Goal: Task Accomplishment & Management: Use online tool/utility

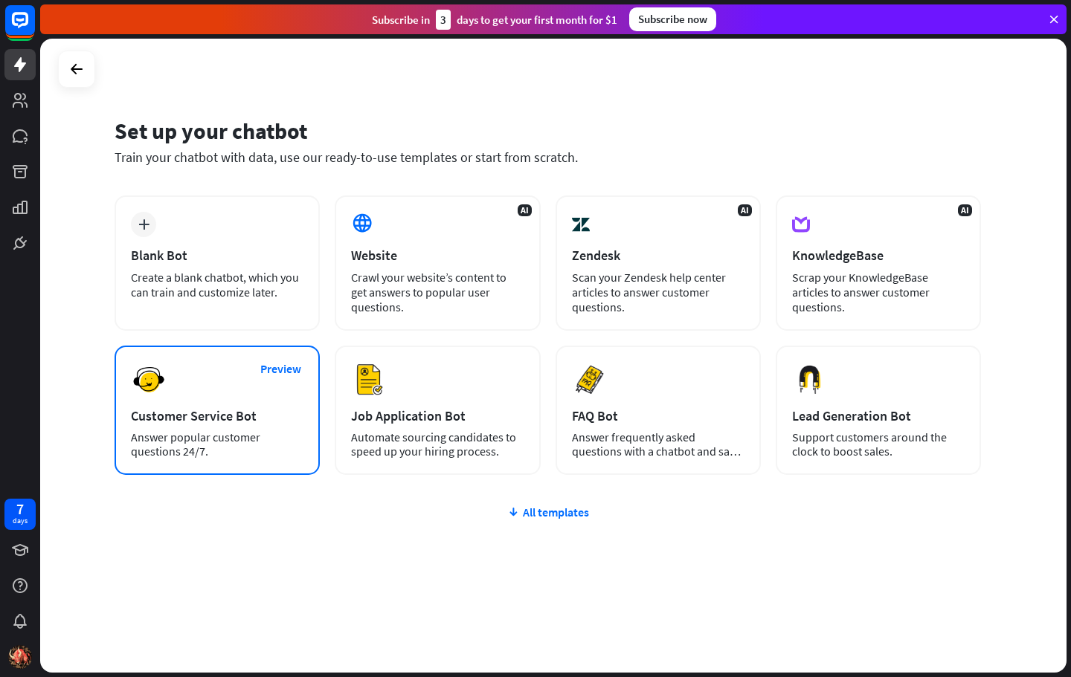
click at [217, 372] on div "Preview Customer Service Bot Answer popular customer questions 24/7." at bounding box center [217, 410] width 205 height 129
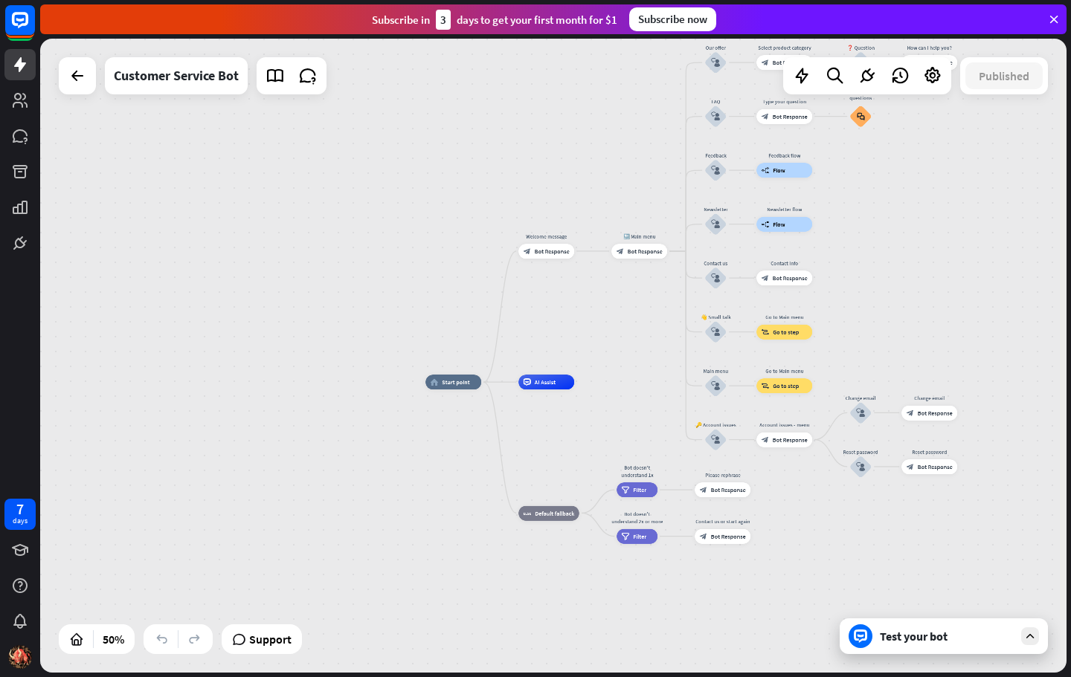
drag, startPoint x: 605, startPoint y: 361, endPoint x: 597, endPoint y: 359, distance: 8.5
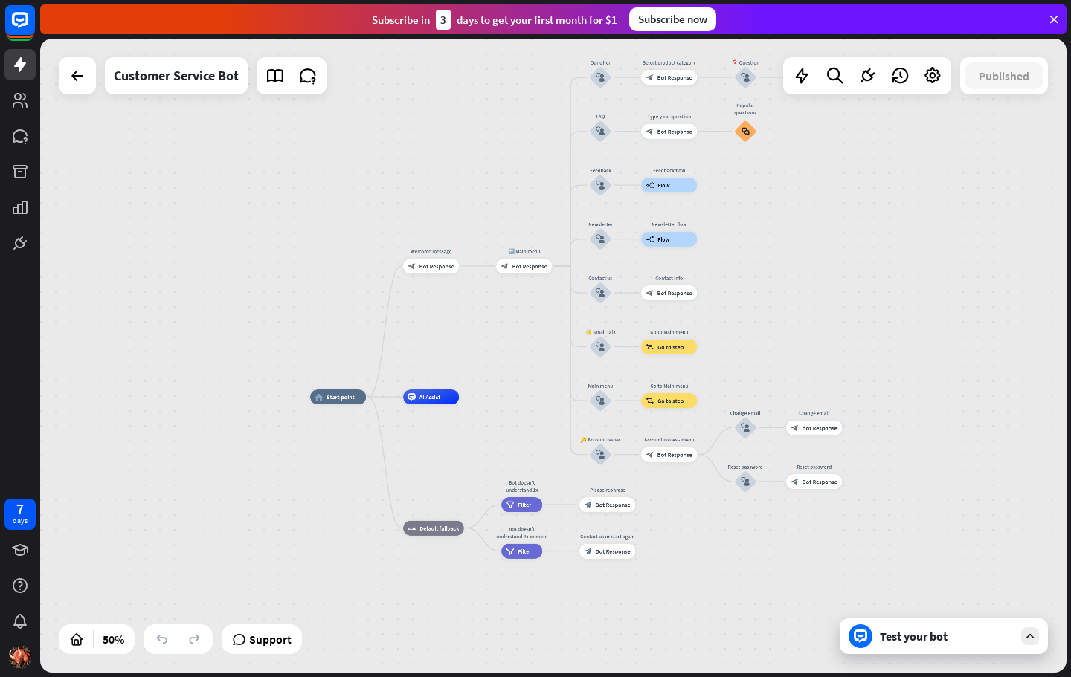
drag, startPoint x: 609, startPoint y: 329, endPoint x: 494, endPoint y: 344, distance: 116.2
click at [494, 344] on div "home_2 Start point Welcome message block_bot_response Bot Response 🔙 Main menu …" at bounding box center [553, 356] width 1026 height 634
click at [338, 404] on div "Edit name more_horiz plus home_2 Start point" at bounding box center [338, 397] width 56 height 15
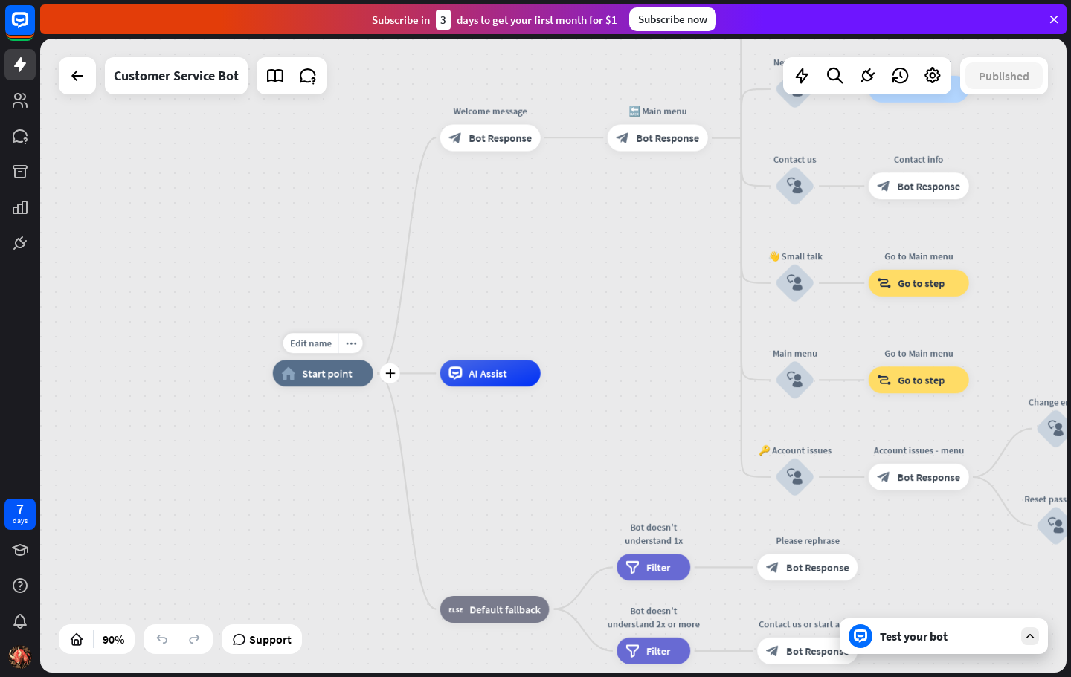
click at [331, 367] on span "Start point" at bounding box center [327, 373] width 51 height 13
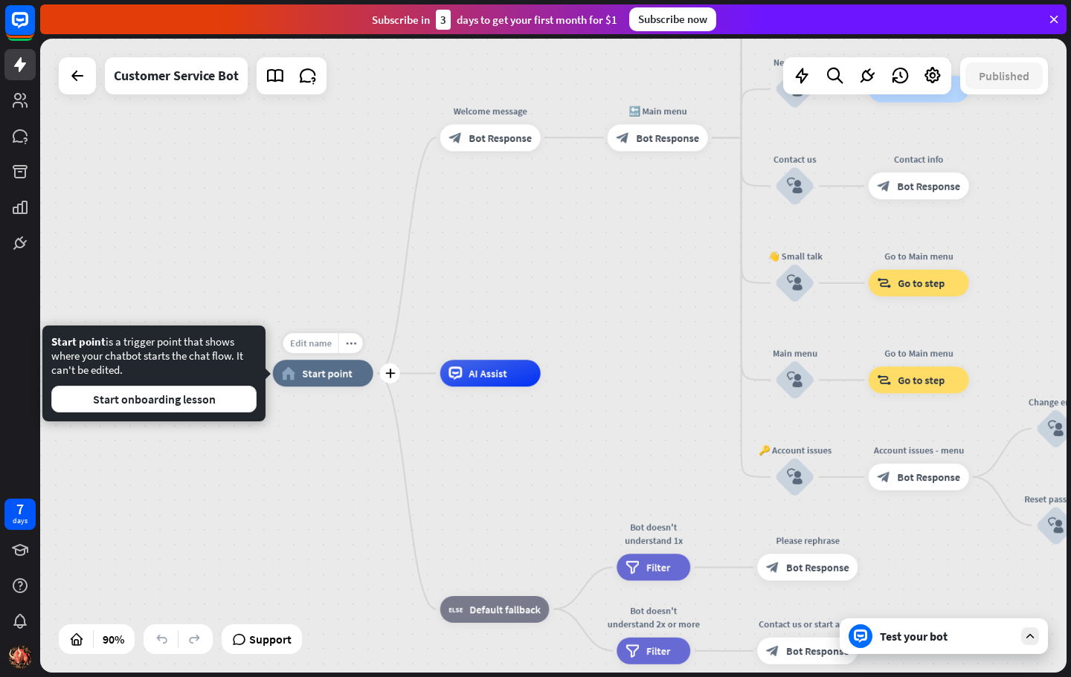
click at [323, 336] on div "Edit name" at bounding box center [310, 343] width 55 height 20
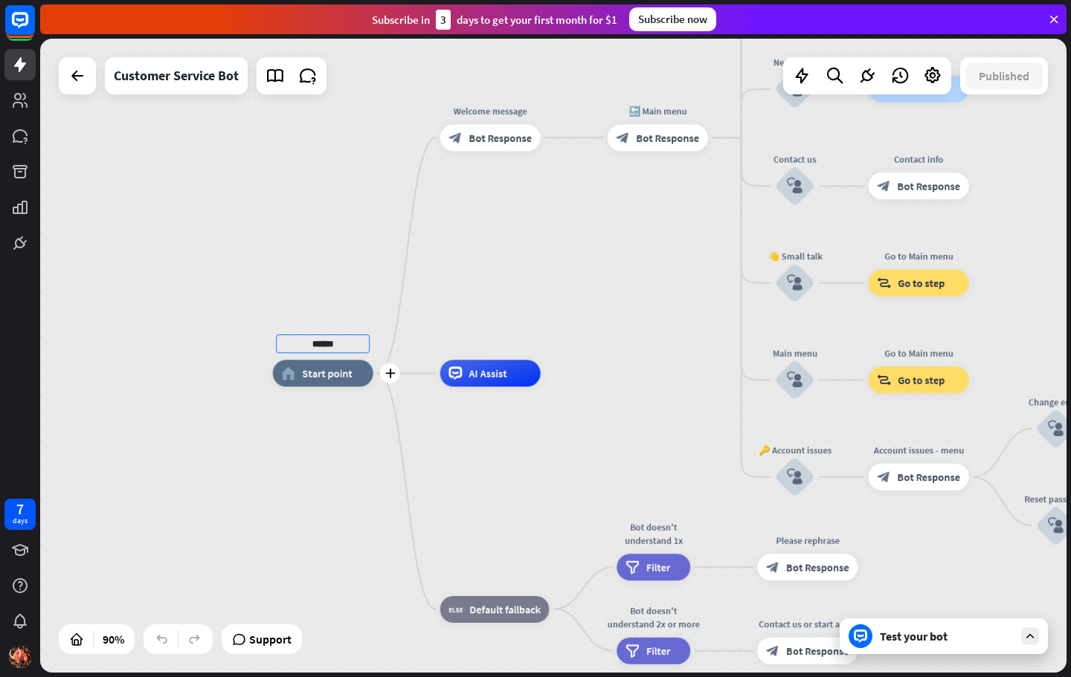
type input "******"
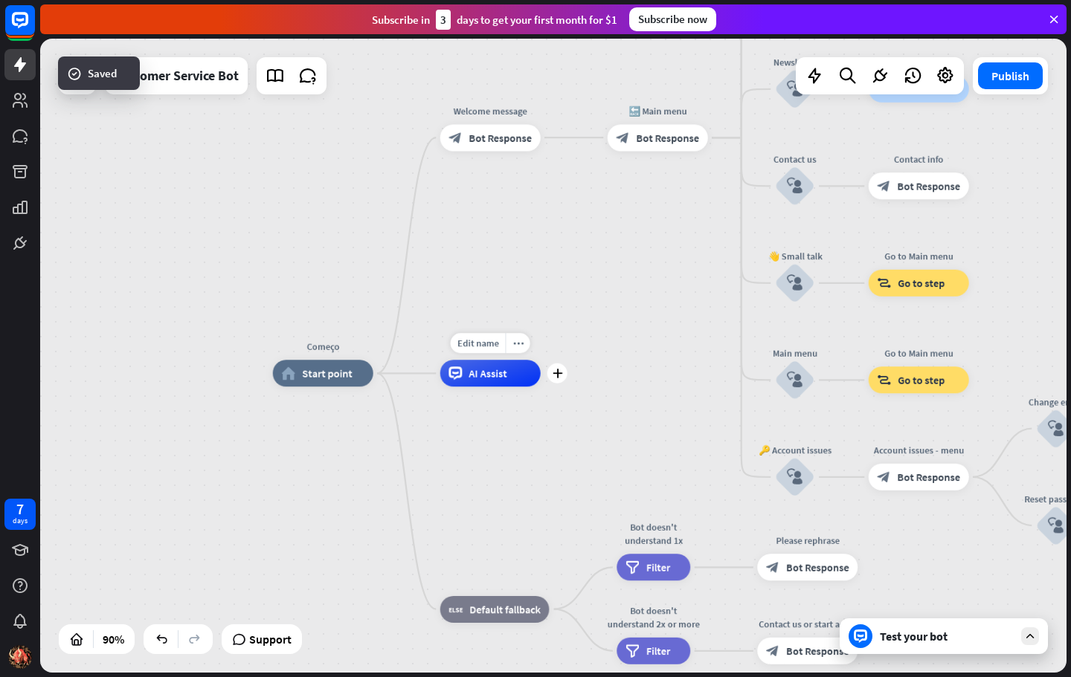
click at [503, 335] on div "Edit name" at bounding box center [478, 343] width 55 height 20
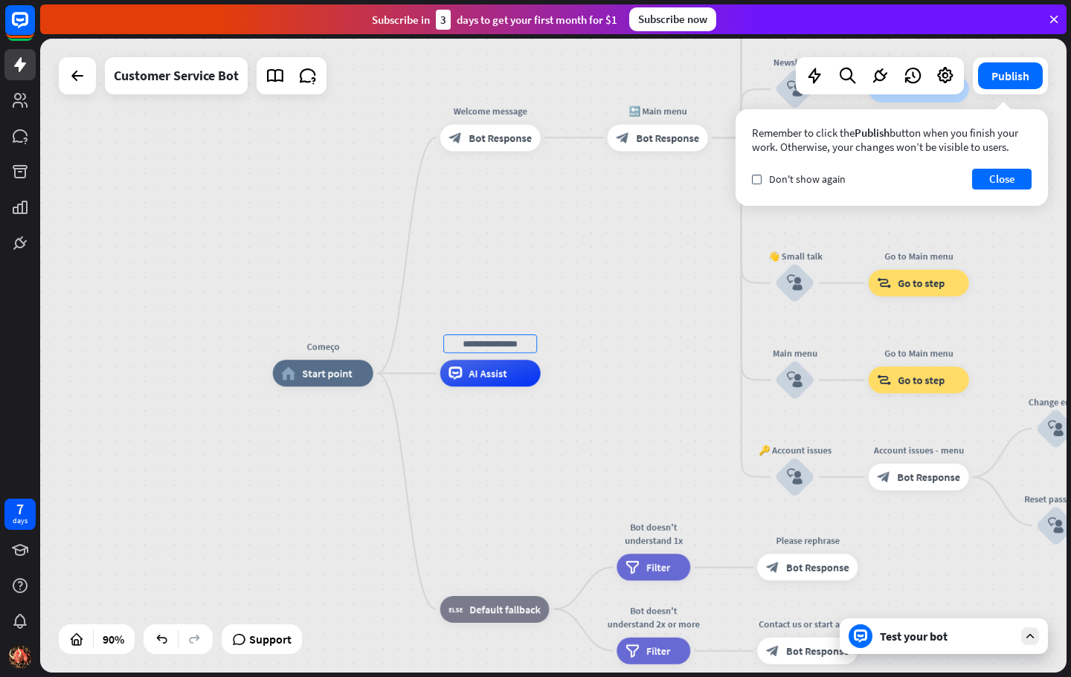
click at [600, 226] on div "Começo home_2 Start point Welcome message block_bot_response Bot Response 🔙 Mai…" at bounding box center [553, 356] width 1026 height 634
click at [509, 378] on div "AI Assist" at bounding box center [490, 373] width 100 height 27
click at [612, 315] on div "Começo home_2 Start point Welcome message block_bot_response Bot Response 🔙 Mai…" at bounding box center [553, 356] width 1026 height 634
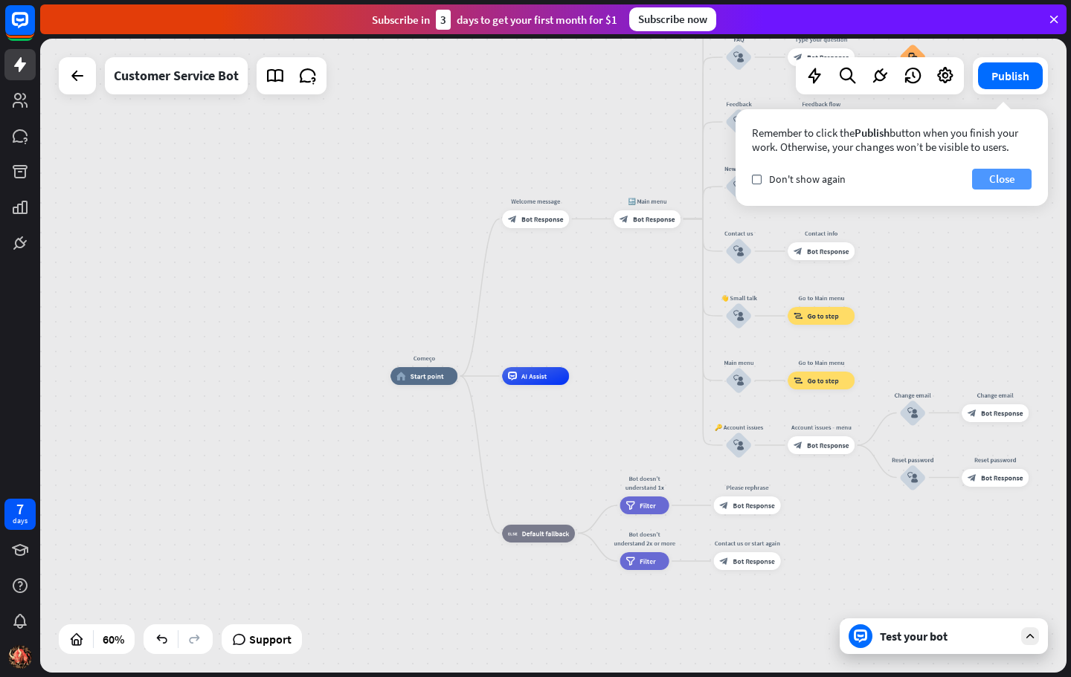
click at [1006, 177] on button "Close" at bounding box center [1001, 179] width 59 height 21
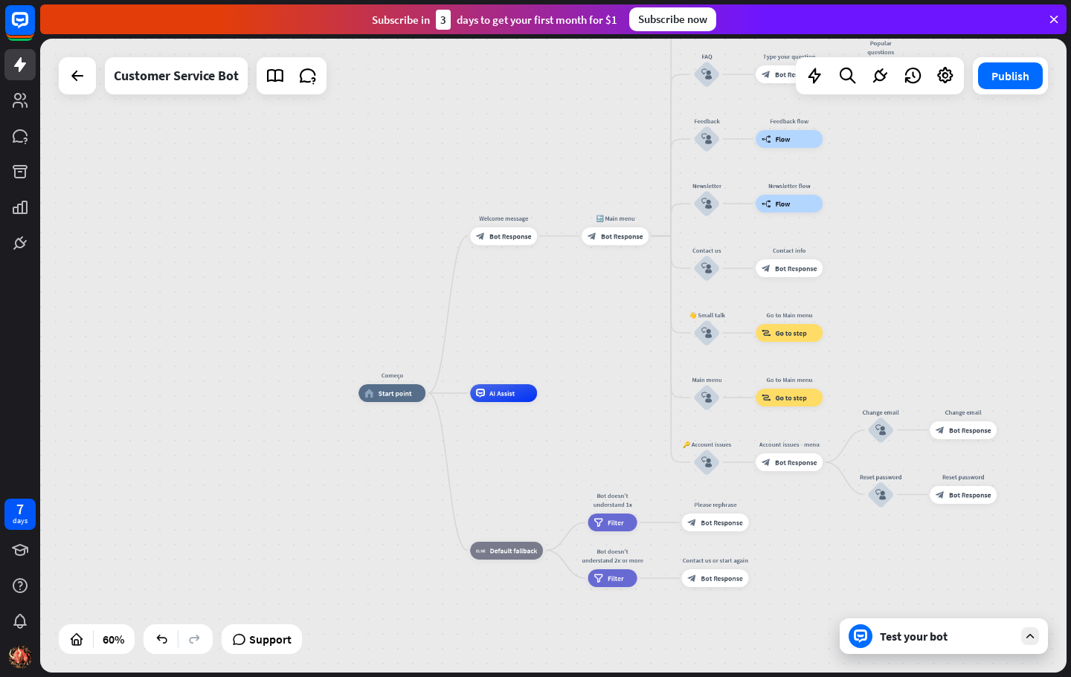
drag, startPoint x: 946, startPoint y: 268, endPoint x: 914, endPoint y: 286, distance: 36.3
click at [914, 286] on div "Começo home_2 Start point Welcome message block_bot_response Bot Response 🔙 Mai…" at bounding box center [553, 356] width 1026 height 634
